Goal: Task Accomplishment & Management: Use online tool/utility

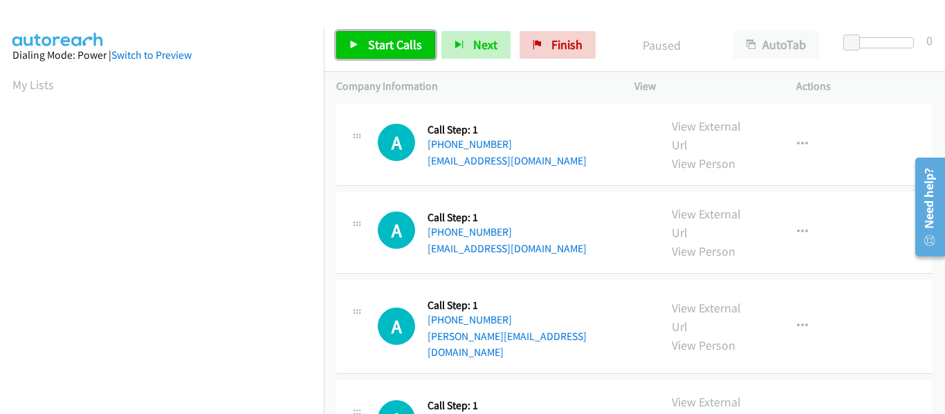
click at [358, 45] on icon at bounding box center [354, 46] width 10 height 10
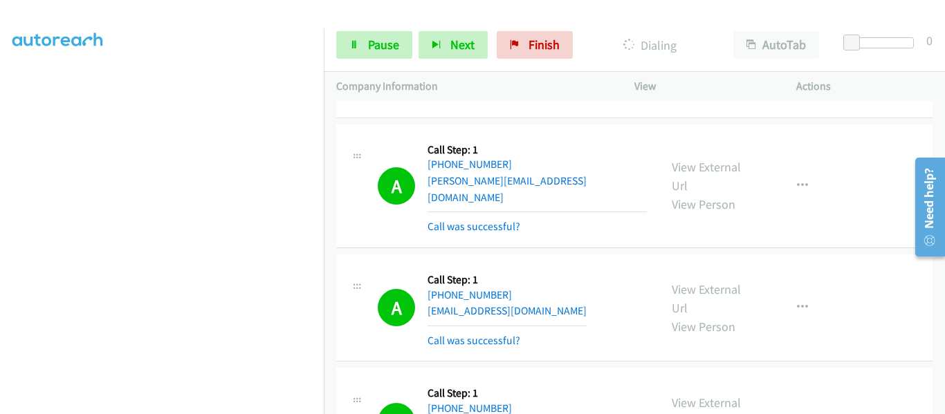
scroll to position [361, 0]
click at [359, 48] on link "Pause" at bounding box center [374, 45] width 76 height 28
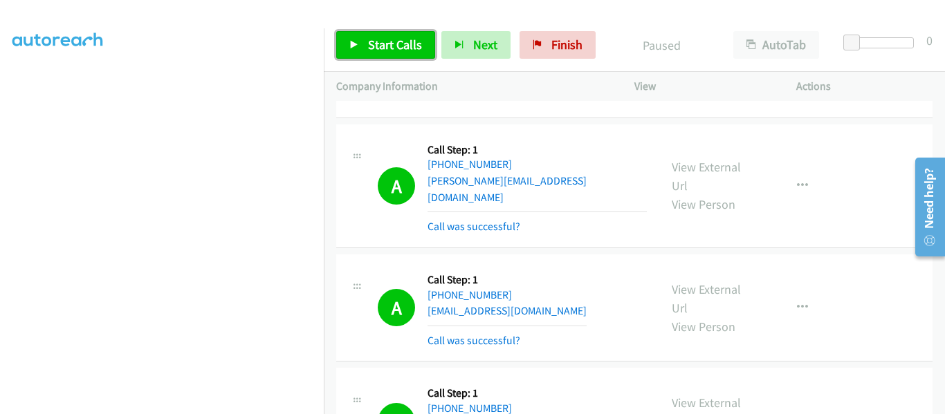
click at [356, 45] on icon at bounding box center [354, 46] width 10 height 10
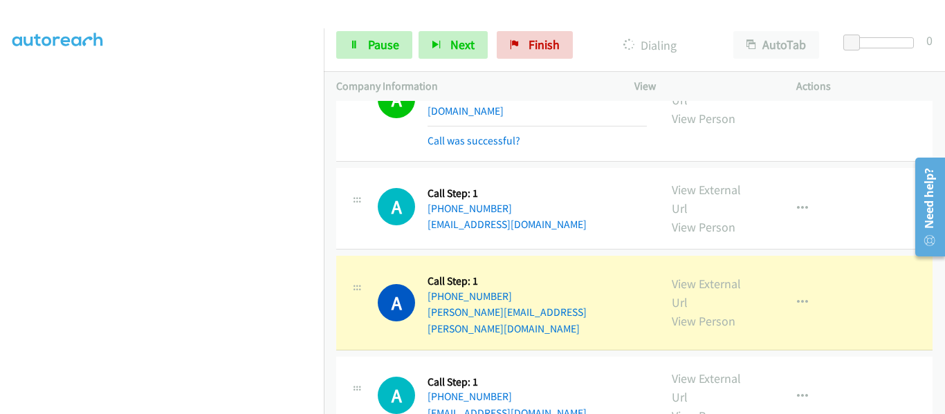
scroll to position [761, 0]
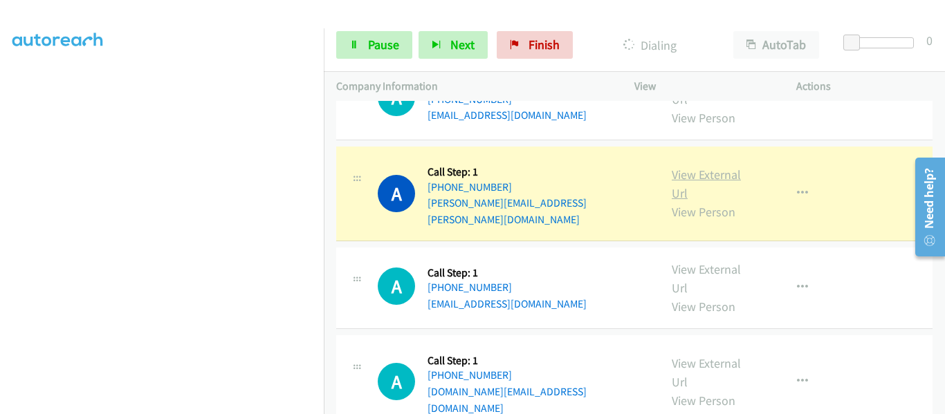
click at [700, 167] on link "View External Url" at bounding box center [705, 184] width 69 height 35
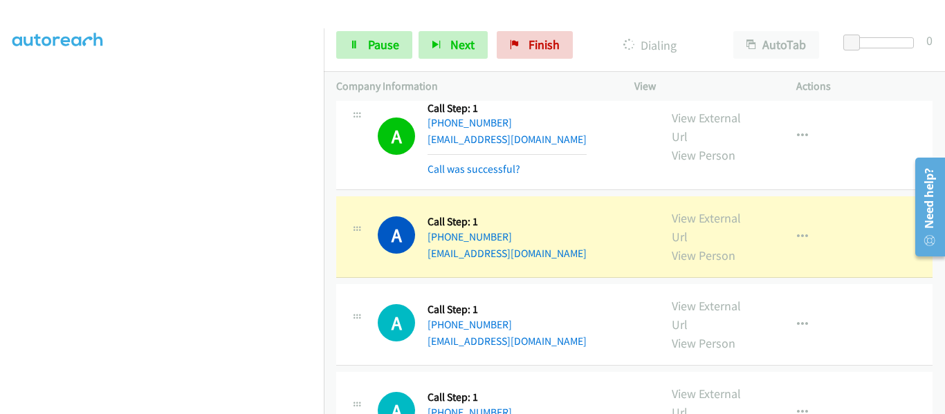
scroll to position [2351, 0]
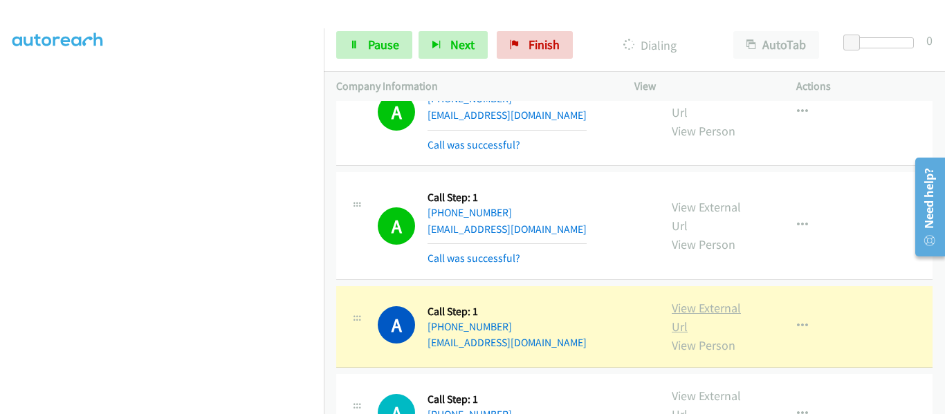
click at [702, 300] on link "View External Url" at bounding box center [705, 317] width 69 height 35
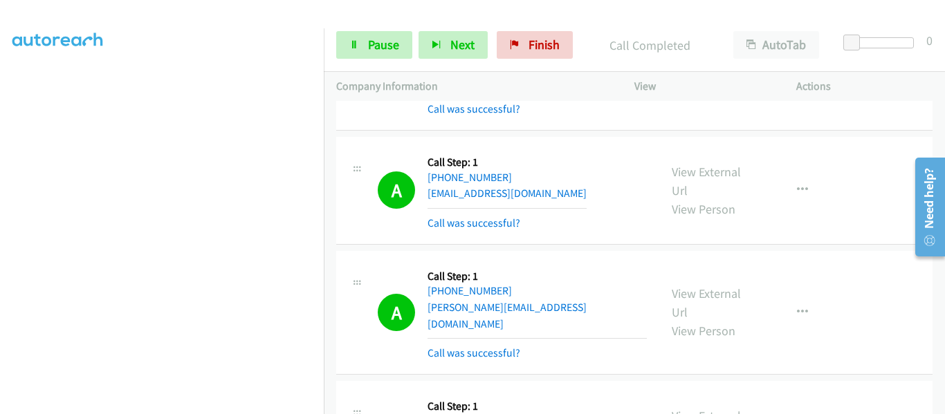
scroll to position [60, 0]
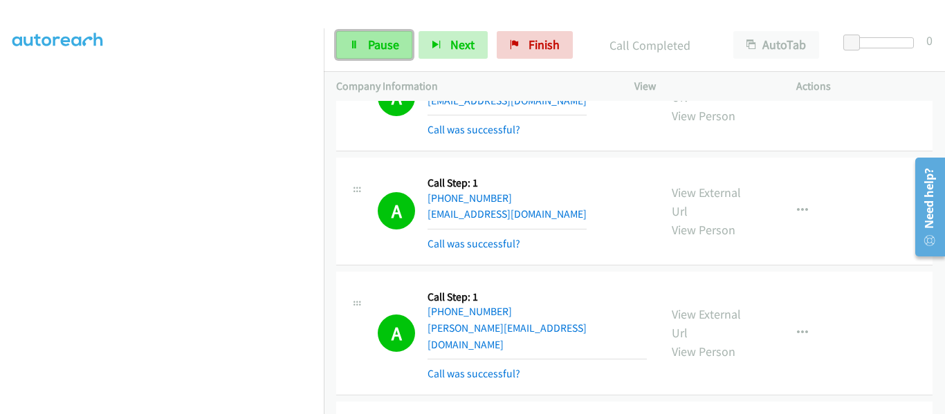
click at [346, 51] on link "Pause" at bounding box center [374, 45] width 76 height 28
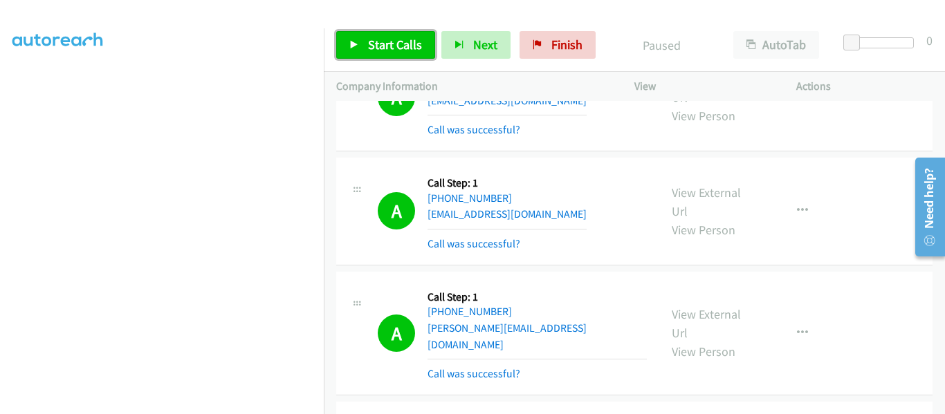
click at [351, 44] on icon at bounding box center [354, 46] width 10 height 10
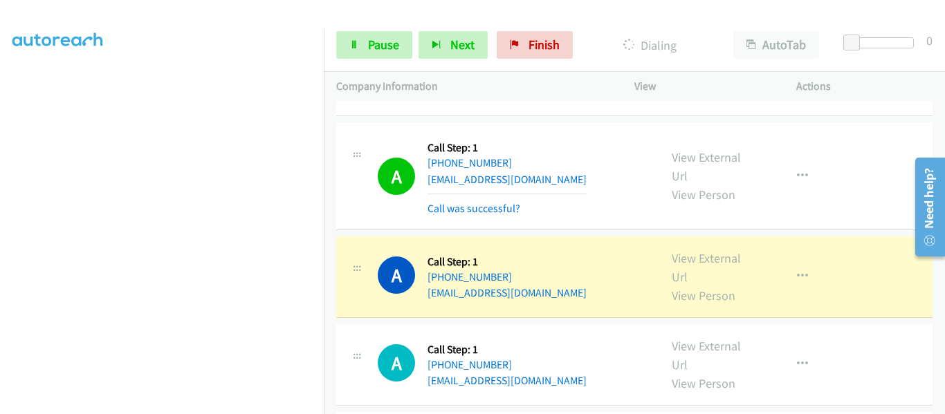
scroll to position [4218, 0]
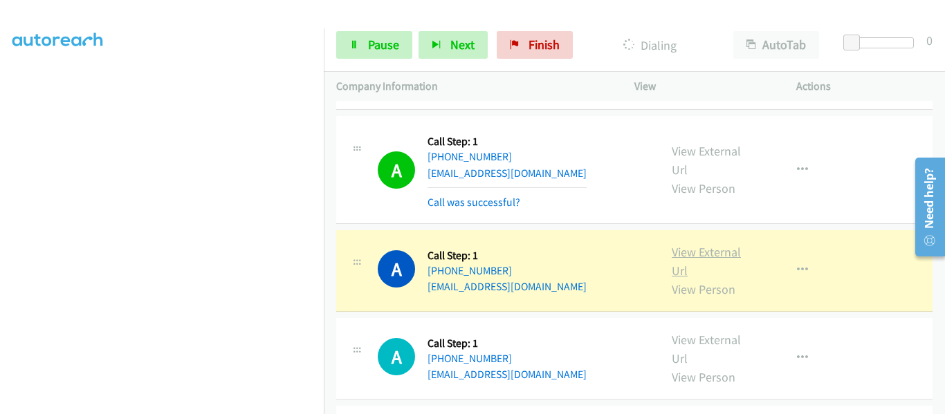
click at [703, 244] on link "View External Url" at bounding box center [705, 261] width 69 height 35
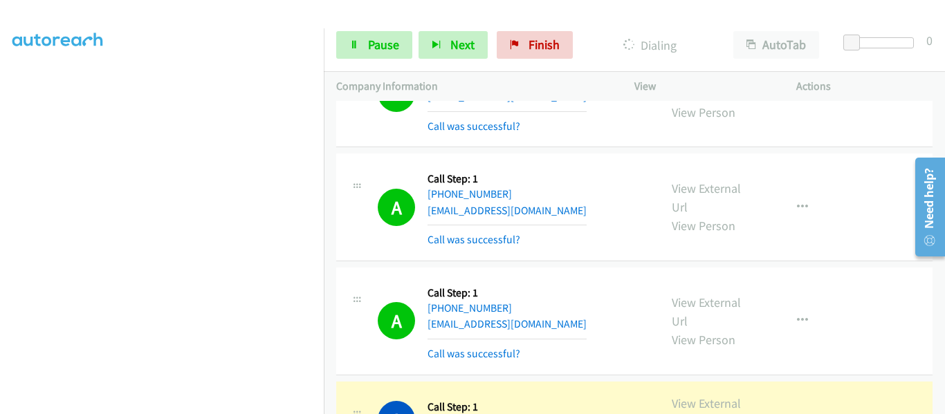
scroll to position [4295, 0]
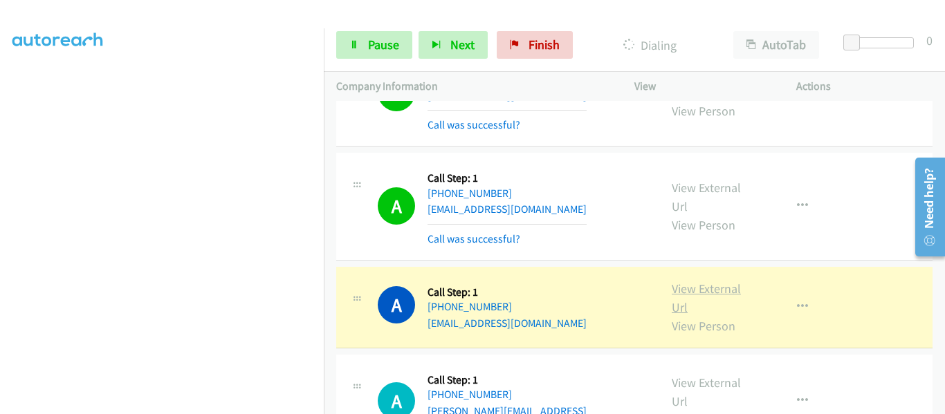
click at [694, 281] on link "View External Url" at bounding box center [705, 298] width 69 height 35
click at [797, 301] on icon "button" at bounding box center [802, 306] width 11 height 11
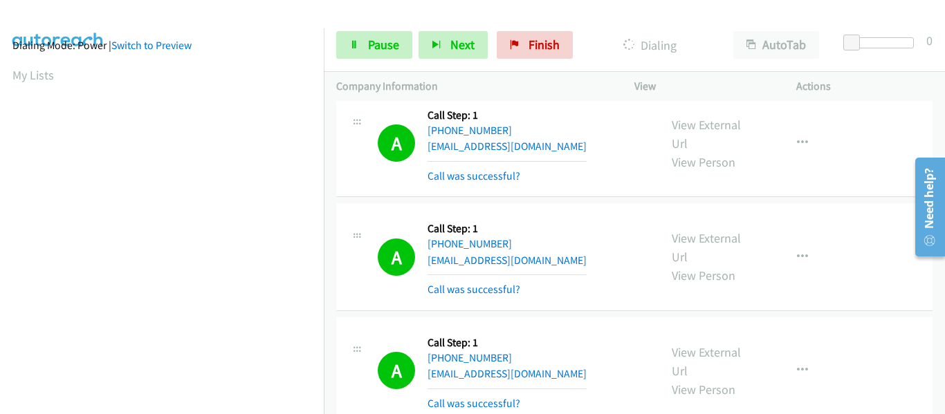
scroll to position [362, 0]
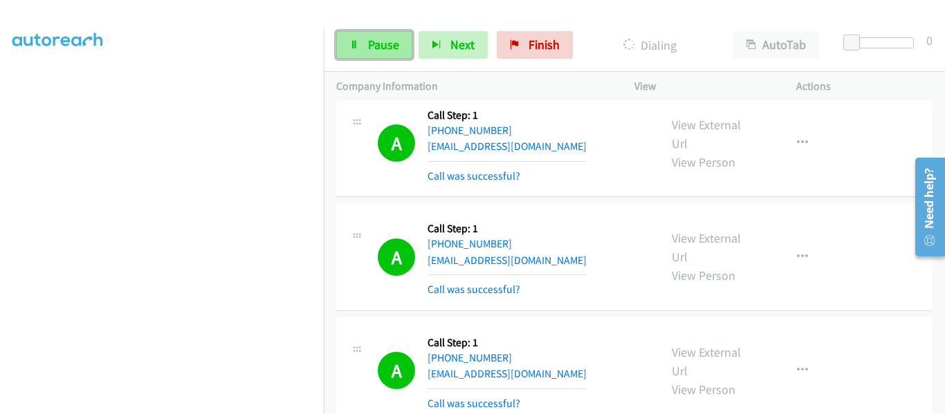
click at [364, 50] on link "Pause" at bounding box center [374, 45] width 76 height 28
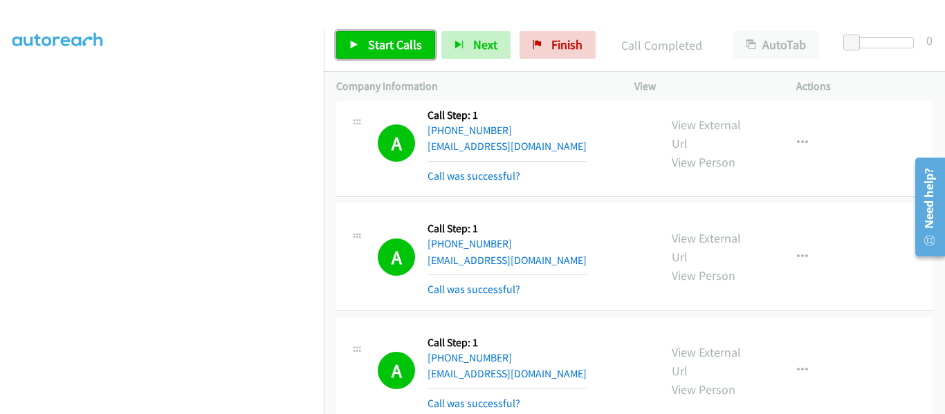
click at [360, 45] on link "Start Calls" at bounding box center [385, 45] width 99 height 28
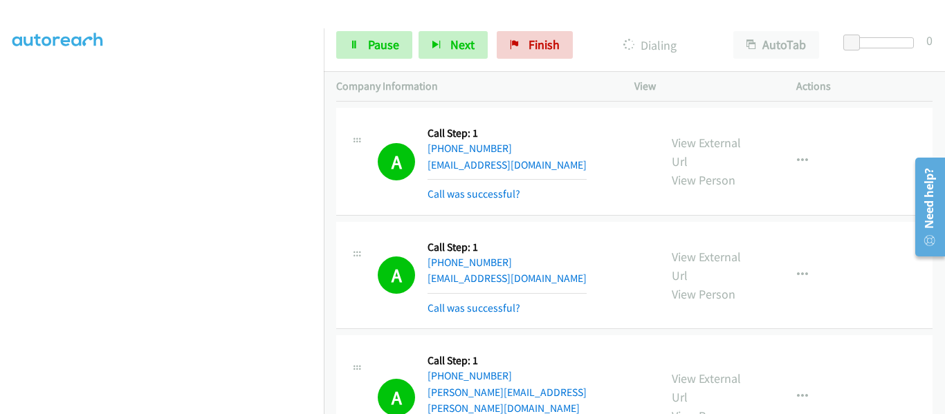
scroll to position [6508, 0]
click at [363, 45] on link "Pause" at bounding box center [374, 45] width 76 height 28
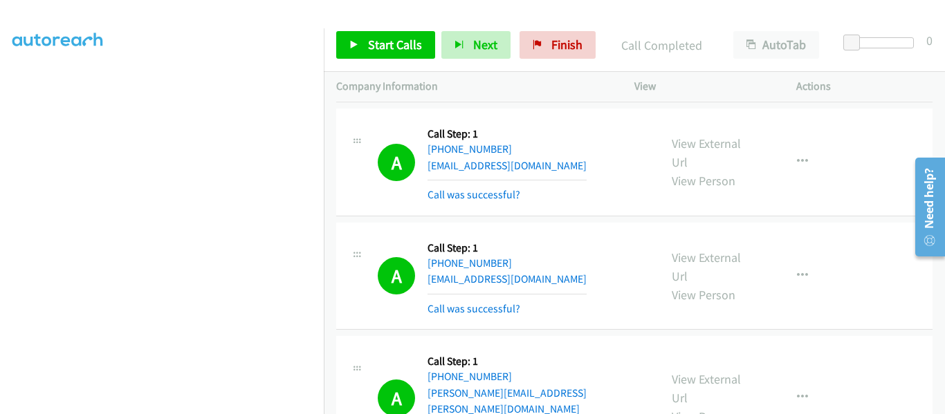
scroll to position [362, 0]
click at [596, 235] on div "A Callback Scheduled Call Step: 1 America/Los_Angeles [PHONE_NUMBER] [EMAIL_ADD…" at bounding box center [512, 276] width 269 height 82
click at [595, 235] on div "A Callback Scheduled Call Step: 1 America/Los_Angeles [PHONE_NUMBER] [EMAIL_ADD…" at bounding box center [512, 276] width 269 height 82
click at [611, 348] on div "A Callback Scheduled Call Step: 1 America/Los_Angeles [PHONE_NUMBER] [PERSON_NA…" at bounding box center [512, 397] width 269 height 98
